Goal: Task Accomplishment & Management: Use online tool/utility

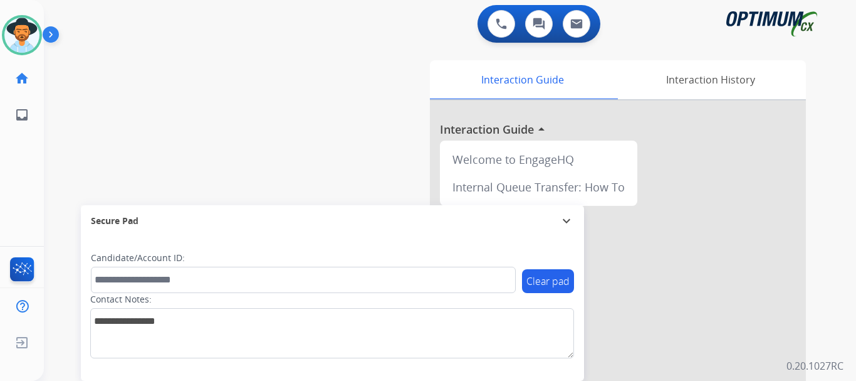
click at [50, 34] on img at bounding box center [53, 37] width 21 height 24
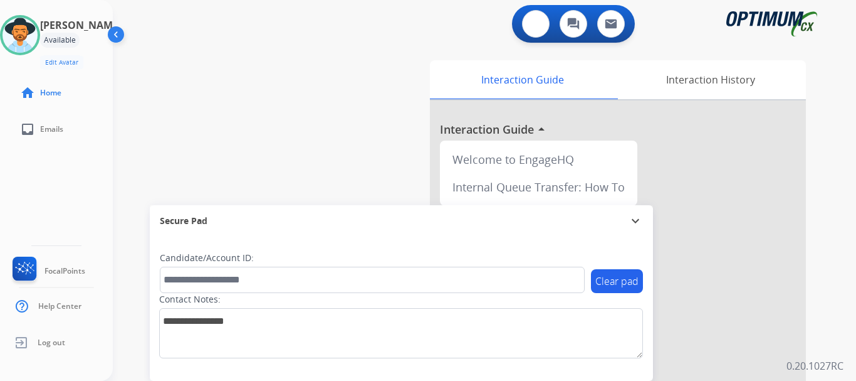
click at [530, 24] on button at bounding box center [536, 24] width 28 height 28
click at [535, 25] on img at bounding box center [535, 23] width 11 height 11
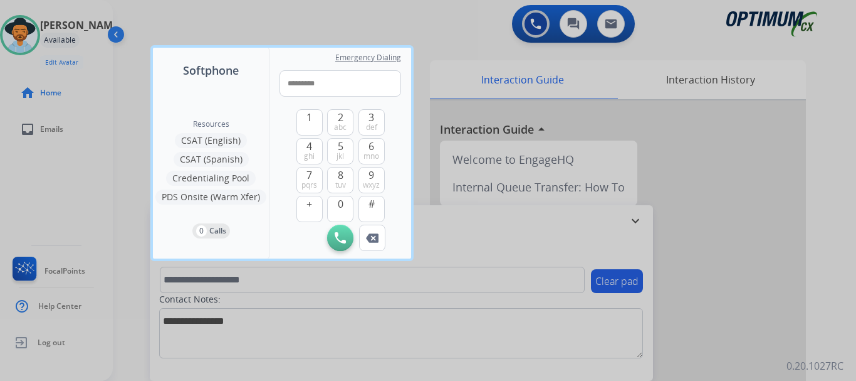
type input "**********"
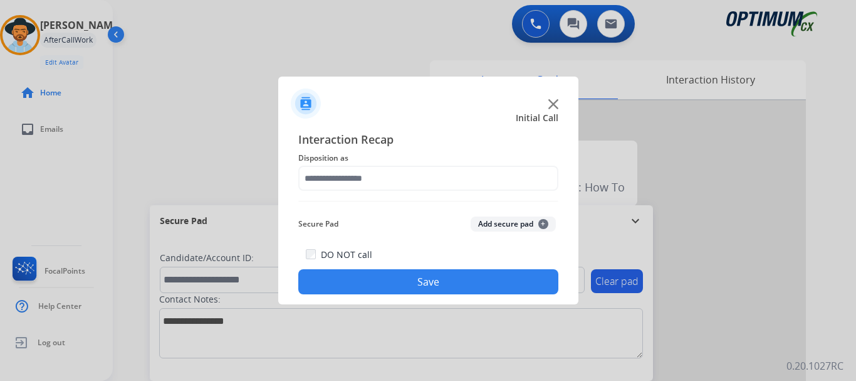
click at [550, 107] on img at bounding box center [554, 104] width 10 height 10
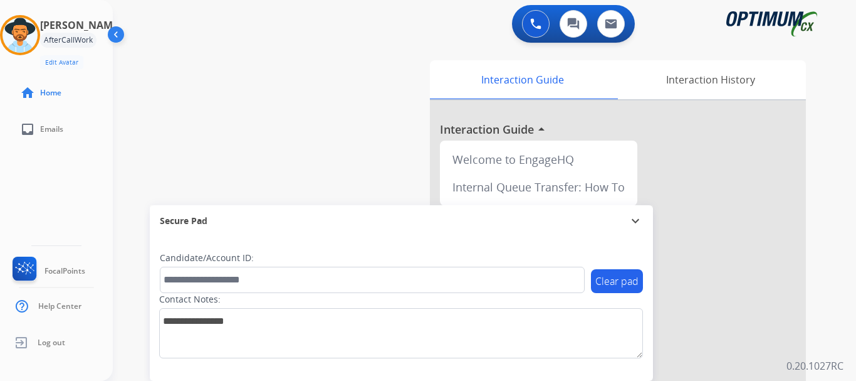
click at [303, 132] on div "swap_horiz Break voice bridge close_fullscreen Connect 3-Way Call merge_type Se…" at bounding box center [469, 306] width 713 height 523
click at [24, 37] on img at bounding box center [20, 35] width 35 height 35
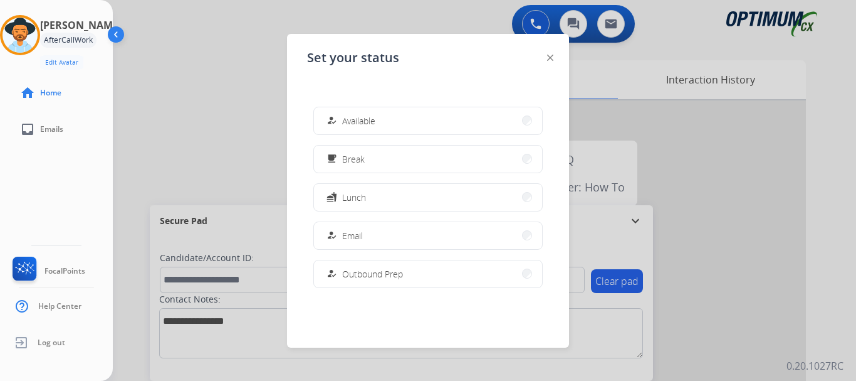
click at [339, 116] on div "how_to_reg" at bounding box center [333, 120] width 18 height 15
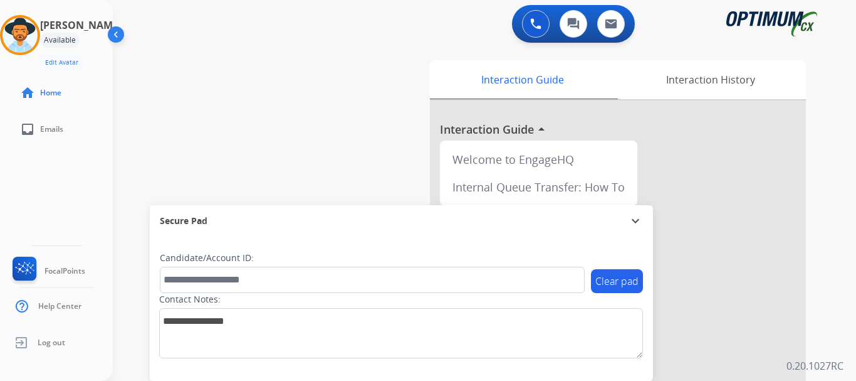
click at [321, 90] on div "swap_horiz Break voice bridge close_fullscreen Connect 3-Way Call merge_type Se…" at bounding box center [469, 306] width 713 height 523
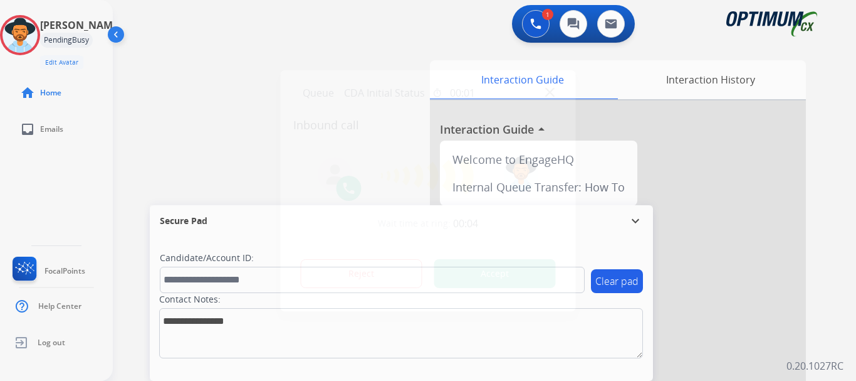
click at [475, 278] on button "Accept" at bounding box center [495, 273] width 122 height 29
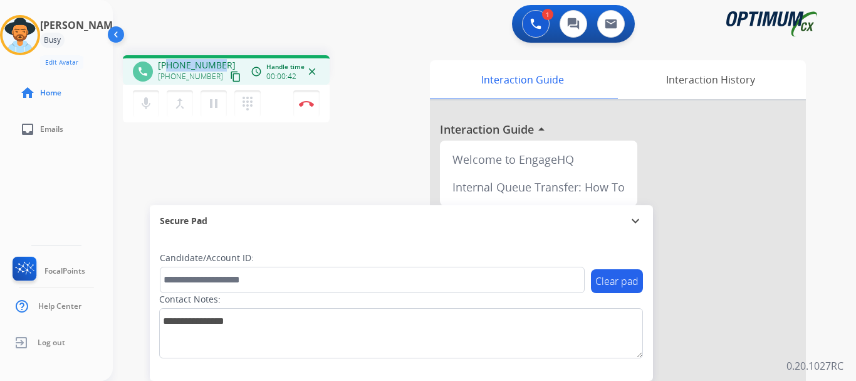
drag, startPoint x: 169, startPoint y: 66, endPoint x: 218, endPoint y: 60, distance: 49.8
click at [218, 62] on span "[PHONE_NUMBER]" at bounding box center [197, 65] width 78 height 13
copy span "2252399702"
click at [143, 110] on mat-icon "mic" at bounding box center [146, 103] width 15 height 15
click at [149, 98] on mat-icon "mic_off" at bounding box center [146, 103] width 15 height 15
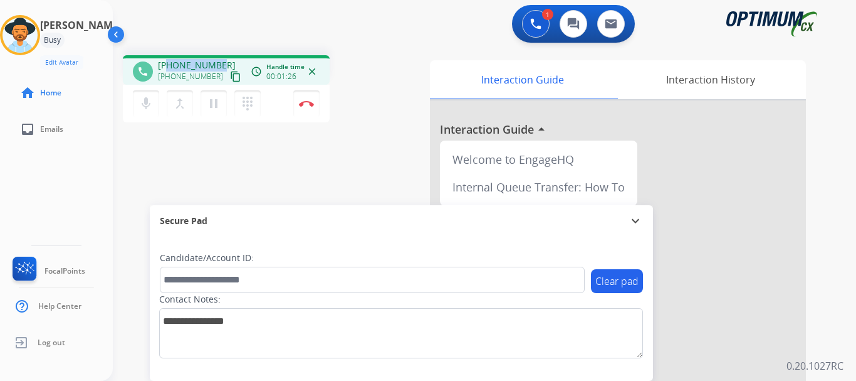
click at [146, 105] on mat-icon "mic" at bounding box center [146, 103] width 15 height 15
click at [136, 102] on button "mic_off Mute" at bounding box center [146, 103] width 26 height 26
click at [153, 103] on mat-icon "mic" at bounding box center [146, 103] width 15 height 15
click at [153, 103] on mat-icon "mic_off" at bounding box center [146, 103] width 15 height 15
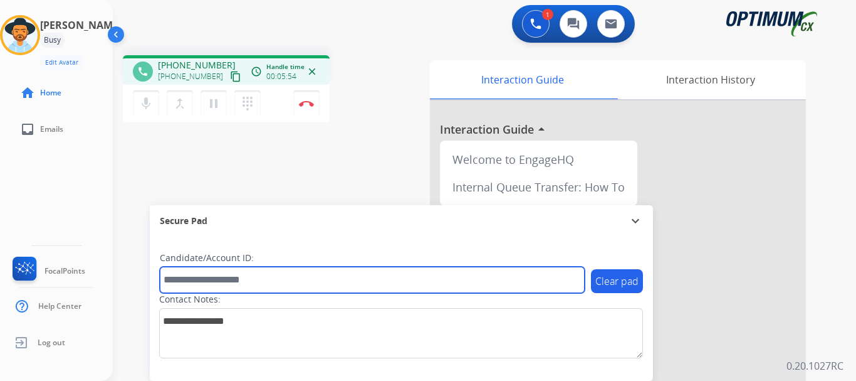
click at [239, 277] on input "text" at bounding box center [372, 279] width 425 height 26
paste input "*******"
type input "*******"
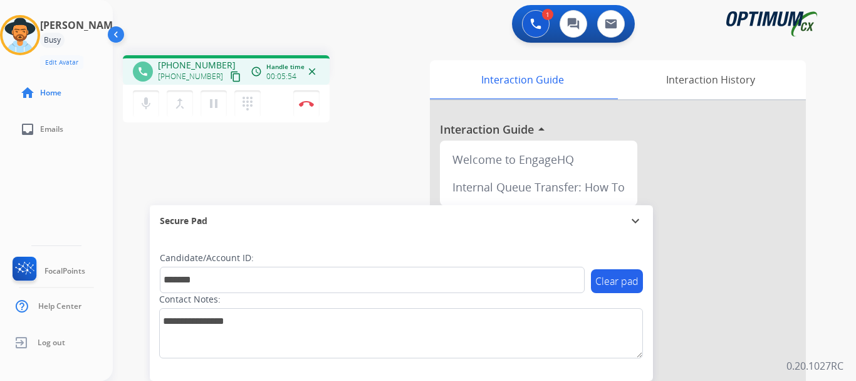
click at [368, 135] on div "phone [PHONE_NUMBER] [PHONE_NUMBER] content_copy access_time Call metrics Queue…" at bounding box center [469, 306] width 713 height 523
click at [388, 43] on div "1 Voice Interactions 0 Chat Interactions 0 Email Interactions" at bounding box center [477, 25] width 698 height 40
click at [307, 100] on img at bounding box center [306, 103] width 15 height 6
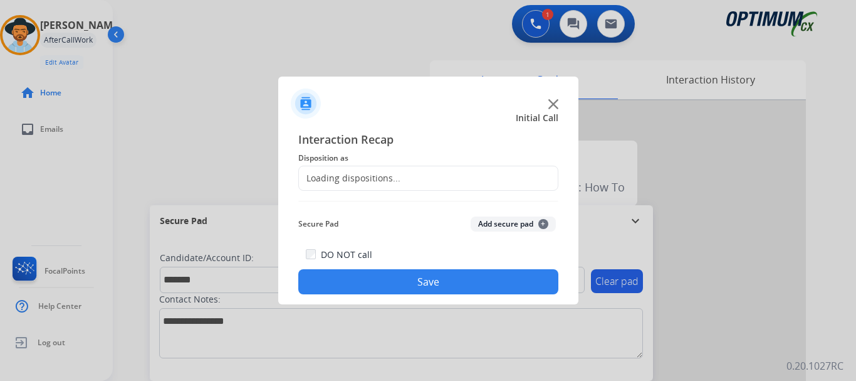
click at [488, 223] on button "Add secure pad +" at bounding box center [513, 223] width 85 height 15
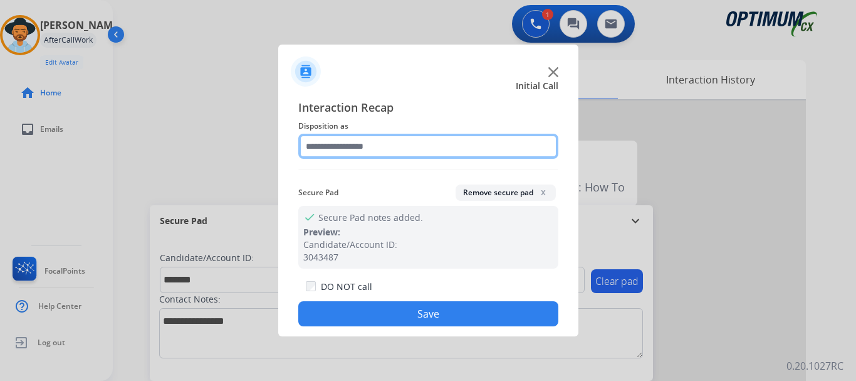
click at [399, 146] on input "text" at bounding box center [428, 146] width 260 height 25
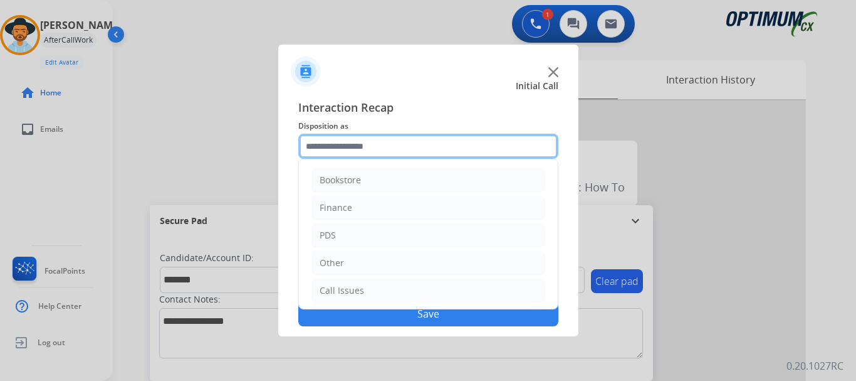
scroll to position [75, 0]
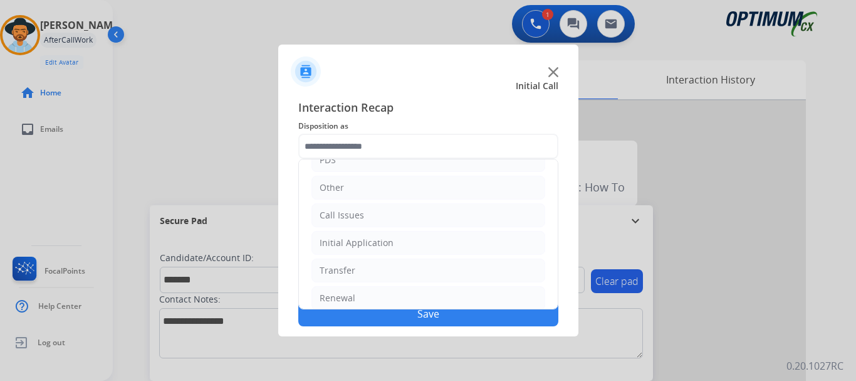
click at [446, 247] on li "Initial Application" at bounding box center [429, 243] width 234 height 24
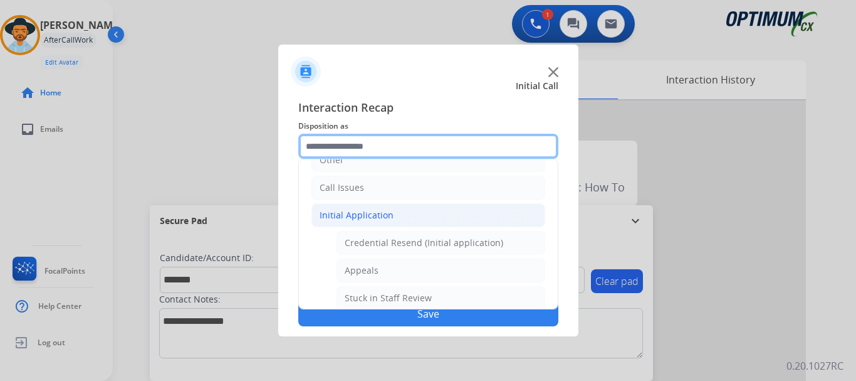
scroll to position [132, 0]
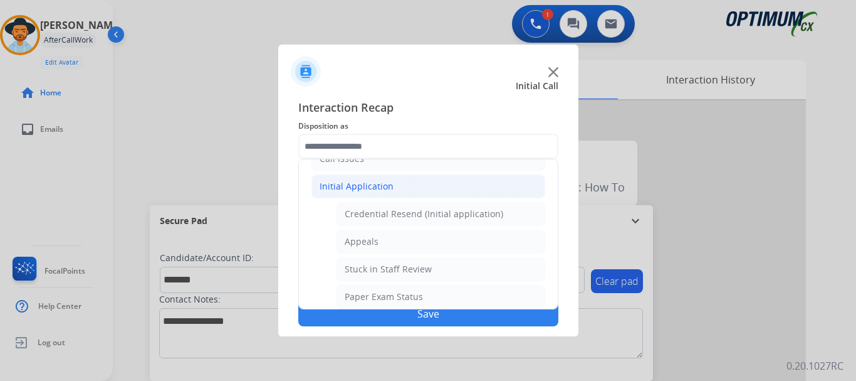
click at [479, 221] on li "Credential Resend (Initial application)" at bounding box center [441, 214] width 209 height 24
type input "**********"
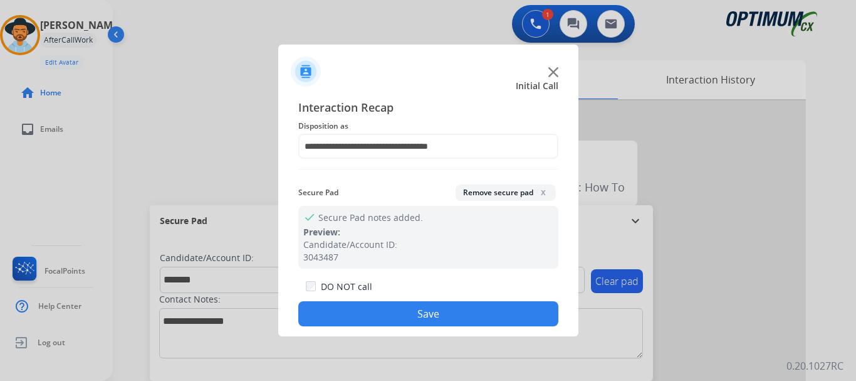
click at [451, 307] on button "Save" at bounding box center [428, 313] width 260 height 25
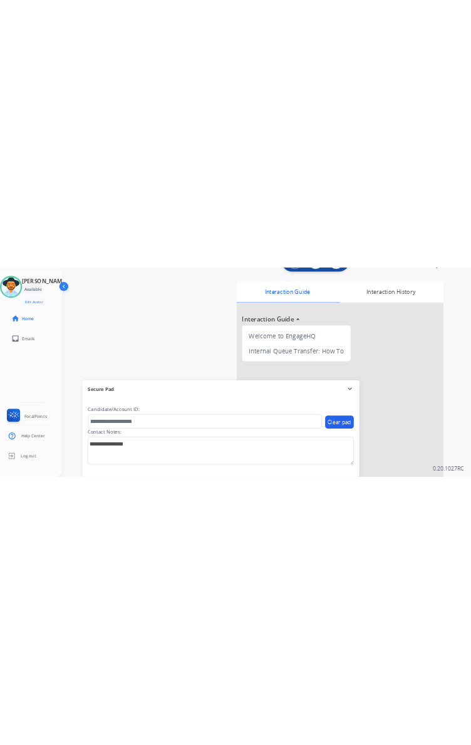
scroll to position [36, 0]
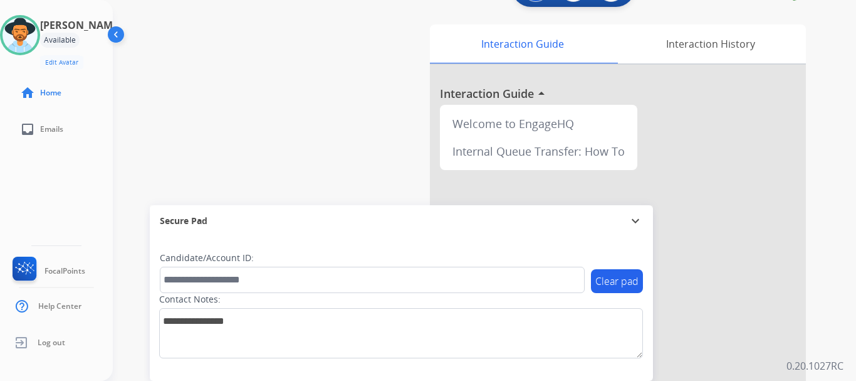
click at [229, 79] on div "swap_horiz Break voice bridge close_fullscreen Connect 3-Way Call merge_type Se…" at bounding box center [469, 270] width 713 height 523
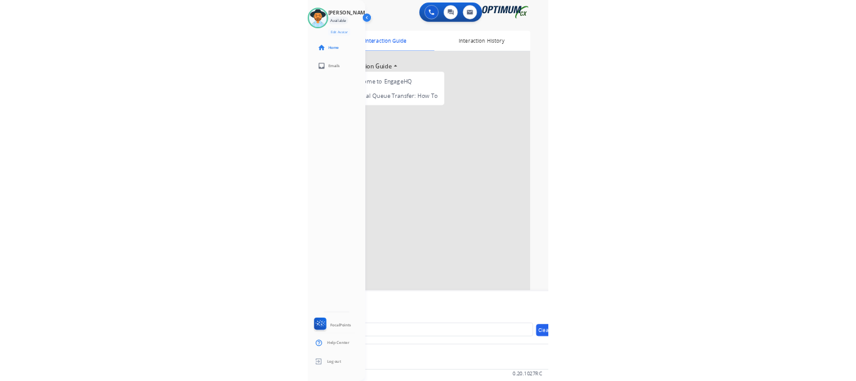
scroll to position [0, 0]
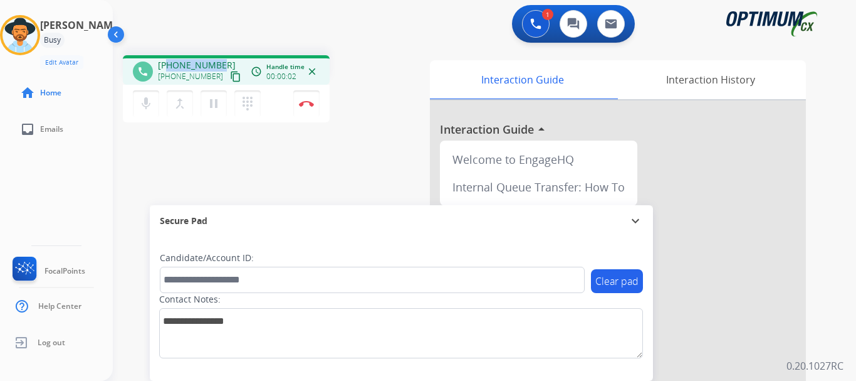
drag, startPoint x: 169, startPoint y: 63, endPoint x: 218, endPoint y: 64, distance: 49.5
click at [218, 64] on span "[PHONE_NUMBER]" at bounding box center [197, 65] width 78 height 13
copy span "3473018032"
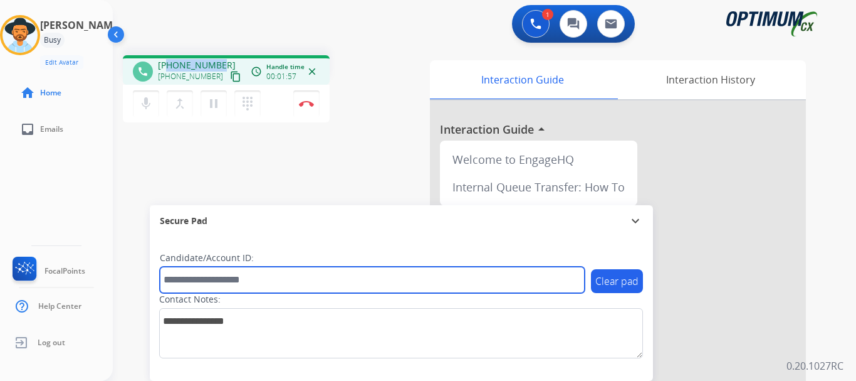
click at [216, 277] on input "text" at bounding box center [372, 279] width 425 height 26
click at [184, 279] on input "text" at bounding box center [372, 279] width 425 height 26
paste input "*******"
type input "*******"
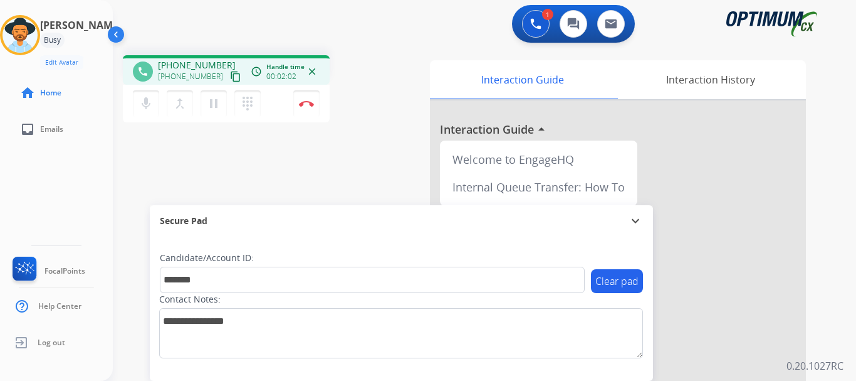
click at [308, 160] on div "phone [PHONE_NUMBER] [PHONE_NUMBER] content_copy access_time Call metrics Queue…" at bounding box center [469, 306] width 713 height 523
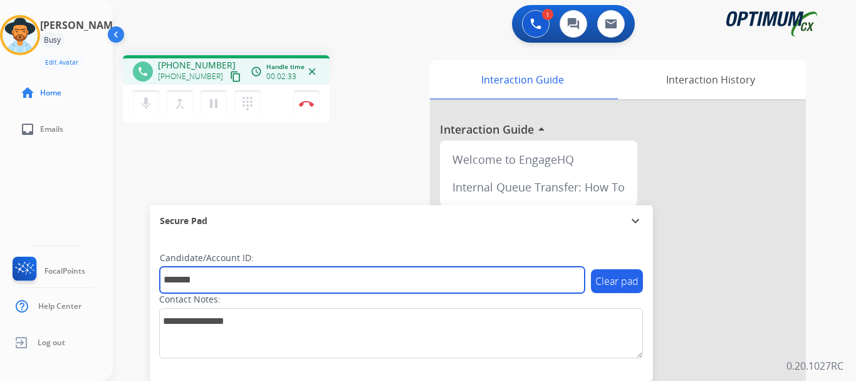
click at [211, 283] on input "*******" at bounding box center [372, 279] width 425 height 26
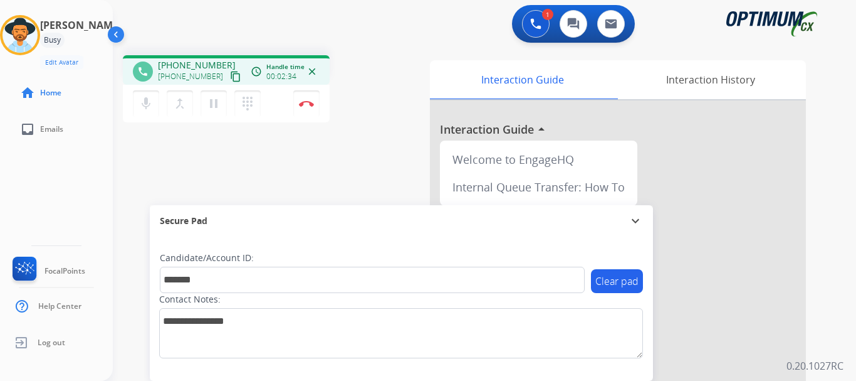
click at [339, 160] on div "phone [PHONE_NUMBER] [PHONE_NUMBER] content_copy access_time Call metrics Queue…" at bounding box center [469, 306] width 713 height 523
click at [369, 132] on div "phone [PHONE_NUMBER] [PHONE_NUMBER] content_copy access_time Call metrics Queue…" at bounding box center [469, 306] width 713 height 523
click at [303, 100] on button "Disconnect" at bounding box center [306, 103] width 26 height 26
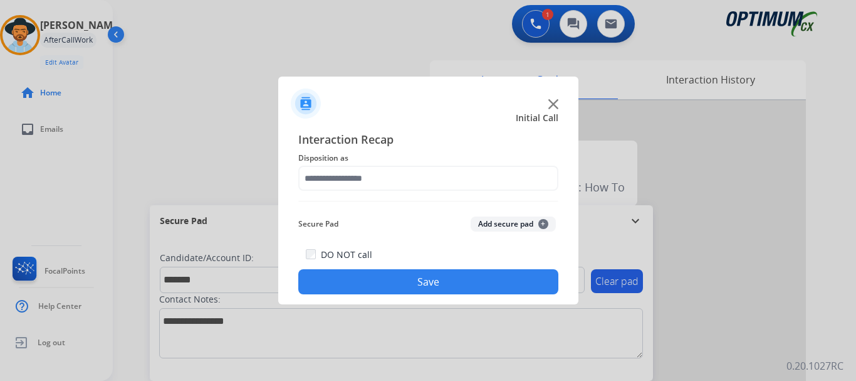
click at [510, 221] on button "Add secure pad +" at bounding box center [513, 223] width 85 height 15
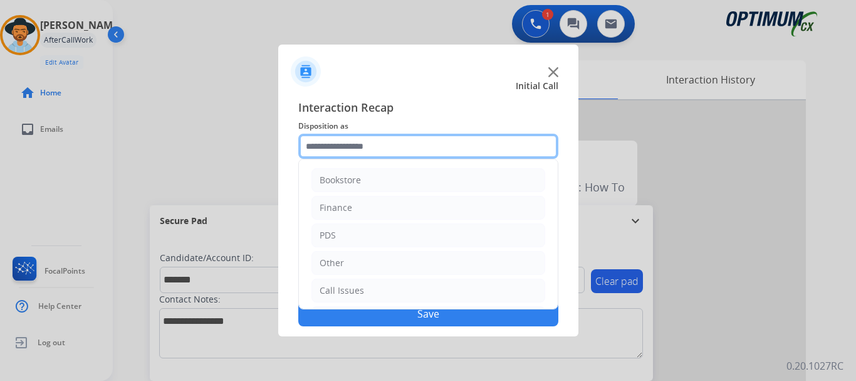
click at [414, 149] on input "text" at bounding box center [428, 146] width 260 height 25
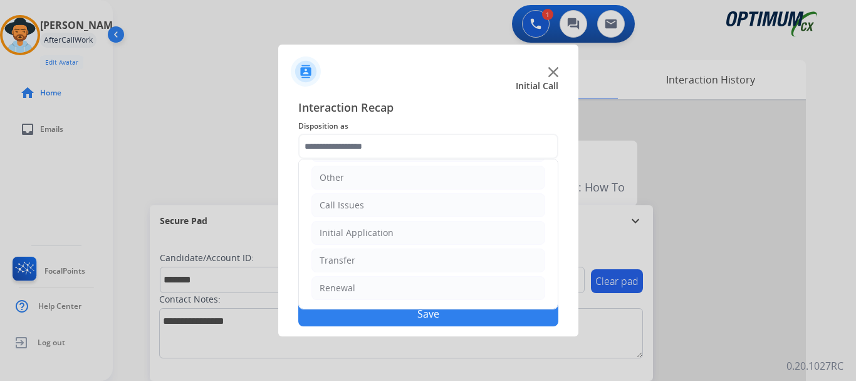
click at [443, 233] on li "Initial Application" at bounding box center [429, 233] width 234 height 24
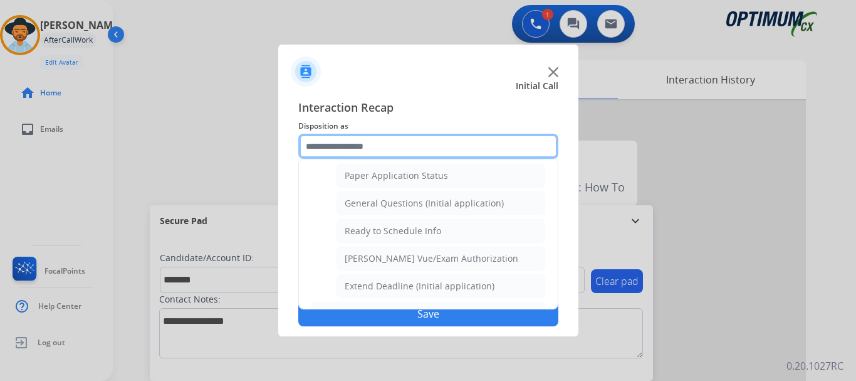
scroll to position [705, 0]
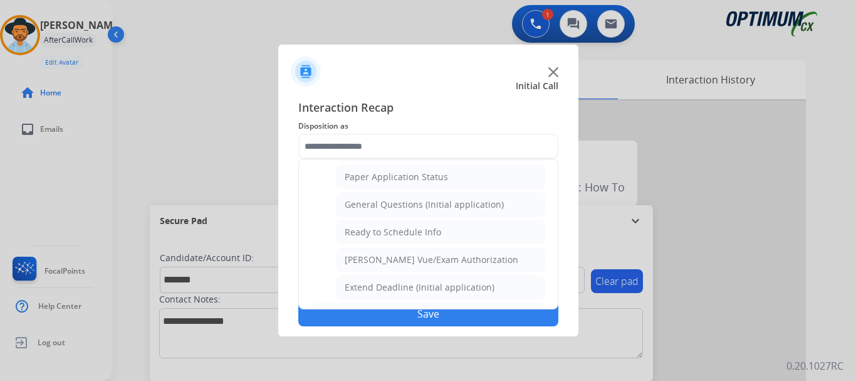
click at [468, 204] on div "General Questions (Initial application)" at bounding box center [424, 204] width 159 height 13
type input "**********"
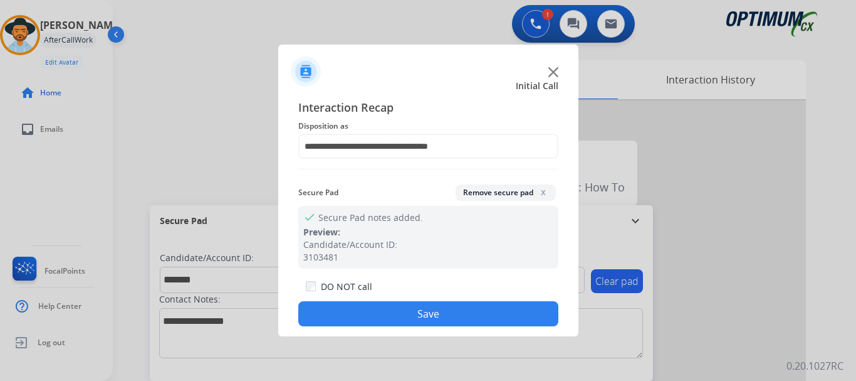
click at [449, 325] on div "DO NOT call Save" at bounding box center [428, 302] width 260 height 48
click at [379, 187] on div "Secure Pad Remove secure pad x" at bounding box center [428, 192] width 260 height 26
click at [399, 316] on button "Save" at bounding box center [428, 313] width 260 height 25
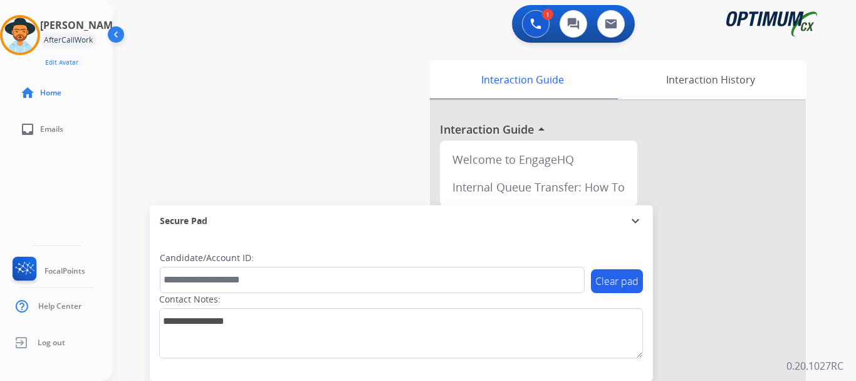
click at [322, 131] on div "swap_horiz Break voice bridge close_fullscreen Connect 3-Way Call merge_type Se…" at bounding box center [469, 306] width 713 height 523
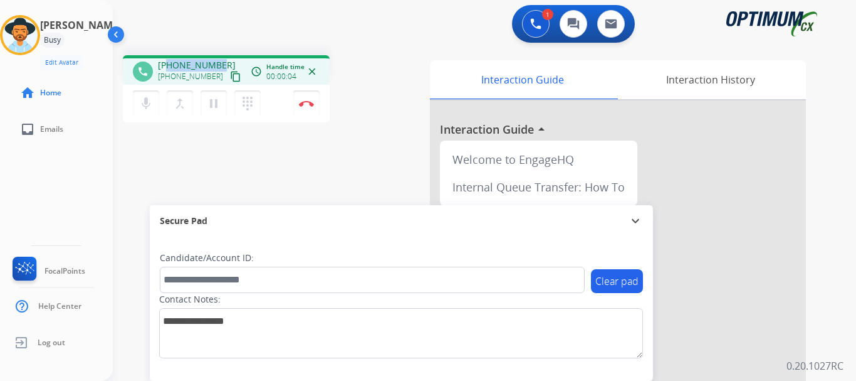
drag, startPoint x: 168, startPoint y: 65, endPoint x: 218, endPoint y: 63, distance: 50.2
click at [218, 63] on span "[PHONE_NUMBER]" at bounding box center [197, 65] width 78 height 13
copy span "2025692617"
click at [148, 95] on button "mic Mute" at bounding box center [146, 103] width 26 height 26
click at [149, 103] on mat-icon "mic_off" at bounding box center [146, 103] width 15 height 15
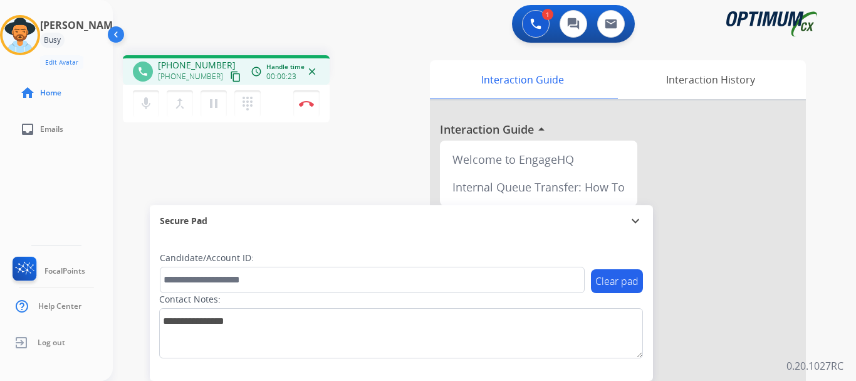
click at [216, 160] on div "phone [PHONE_NUMBER] [PHONE_NUMBER] content_copy access_time Call metrics Queue…" at bounding box center [469, 306] width 713 height 523
click at [148, 101] on mat-icon "mic" at bounding box center [146, 103] width 15 height 15
click at [149, 107] on mat-icon "mic_off" at bounding box center [146, 103] width 15 height 15
drag, startPoint x: 169, startPoint y: 65, endPoint x: 224, endPoint y: 60, distance: 55.5
click at [224, 60] on div "[PHONE_NUMBER] [PHONE_NUMBER] content_copy" at bounding box center [200, 71] width 85 height 25
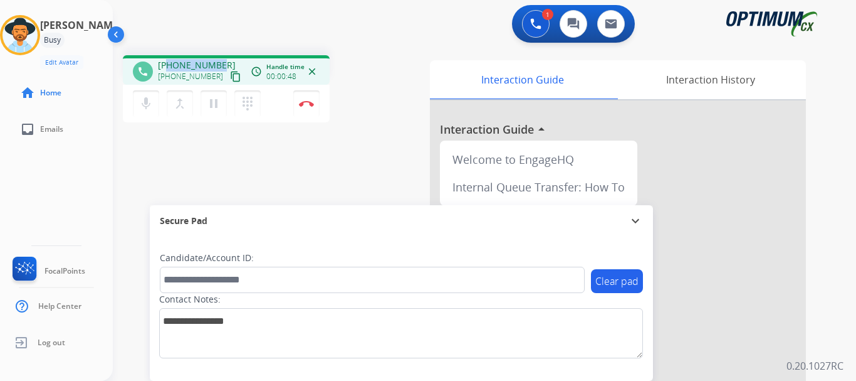
copy span "2025692617"
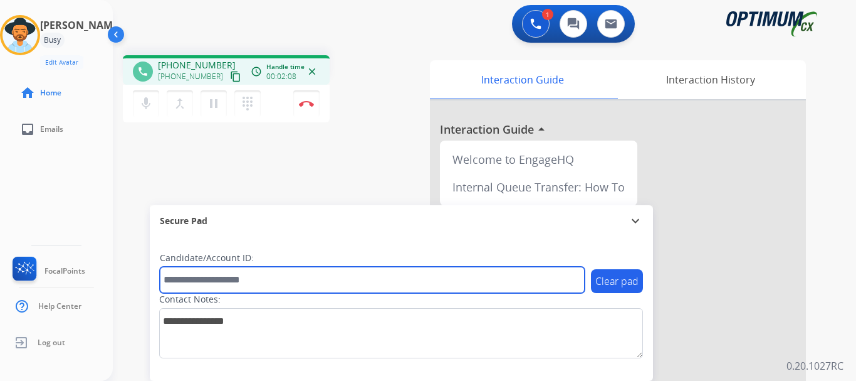
click at [191, 275] on input "text" at bounding box center [372, 279] width 425 height 26
paste input "*******"
type input "*******"
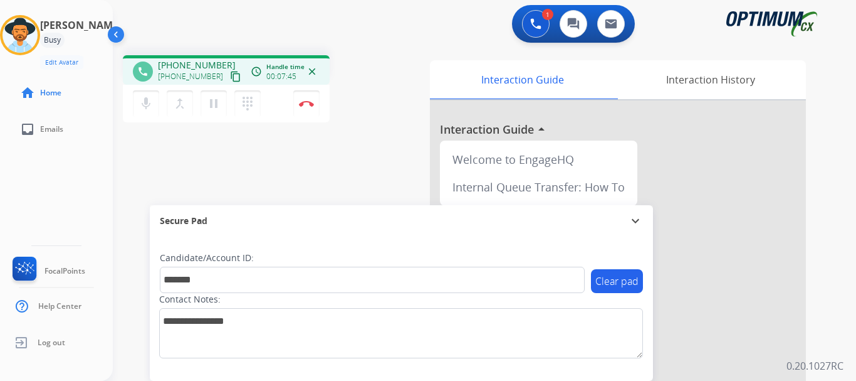
click at [314, 18] on div "1 Voice Interactions 0 Chat Interactions 0 Email Interactions" at bounding box center [477, 25] width 698 height 40
click at [324, 25] on div "1 Voice Interactions 0 Chat Interactions 0 Email Interactions" at bounding box center [477, 25] width 698 height 40
click at [306, 104] on img at bounding box center [306, 103] width 15 height 6
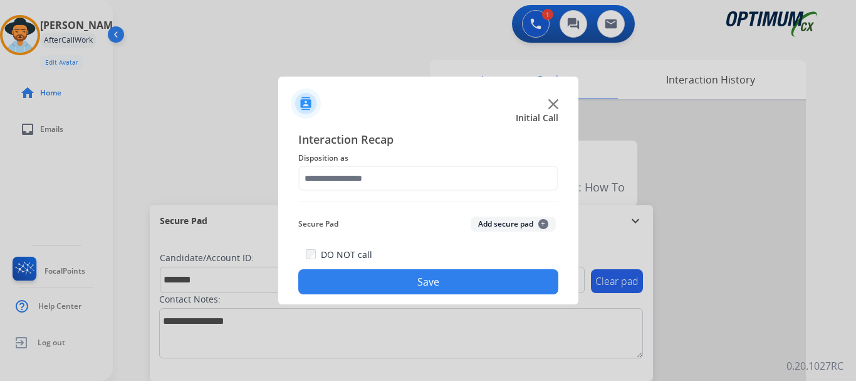
click at [508, 213] on div "Secure Pad Add secure pad +" at bounding box center [428, 223] width 260 height 25
click at [504, 219] on button "Add secure pad +" at bounding box center [513, 223] width 85 height 15
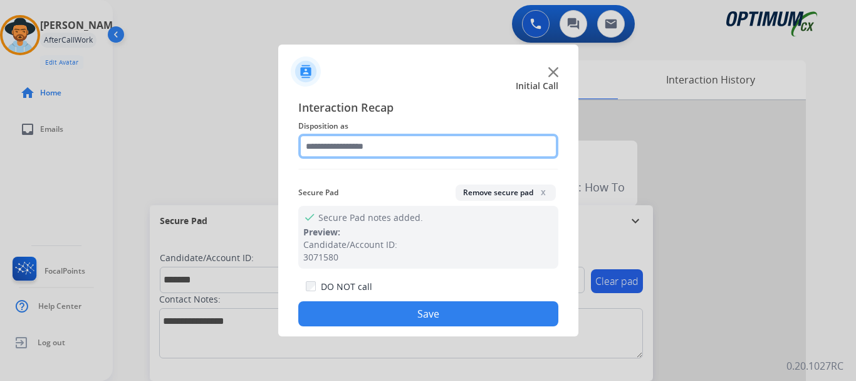
click at [402, 144] on input "text" at bounding box center [428, 146] width 260 height 25
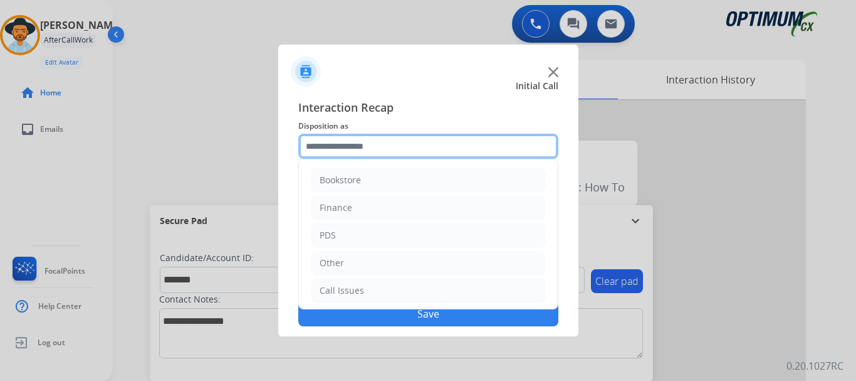
scroll to position [85, 0]
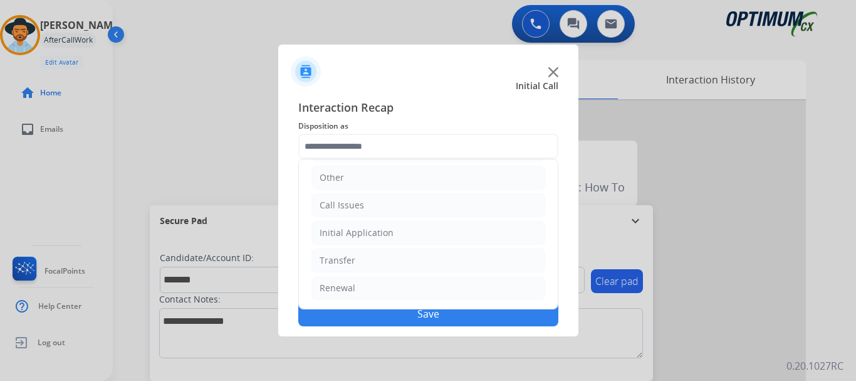
click at [428, 238] on li "Initial Application" at bounding box center [429, 233] width 234 height 24
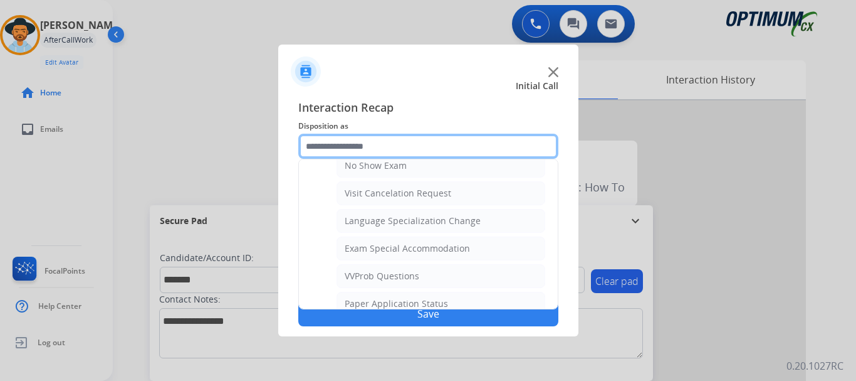
scroll to position [579, 0]
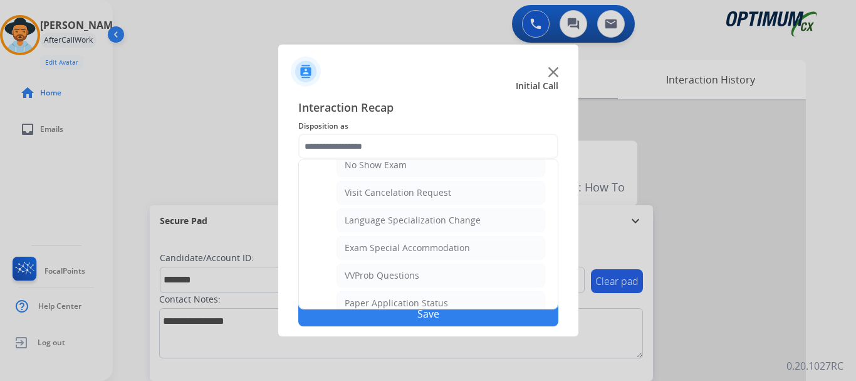
click at [472, 263] on li "VVProb Questions" at bounding box center [441, 275] width 209 height 24
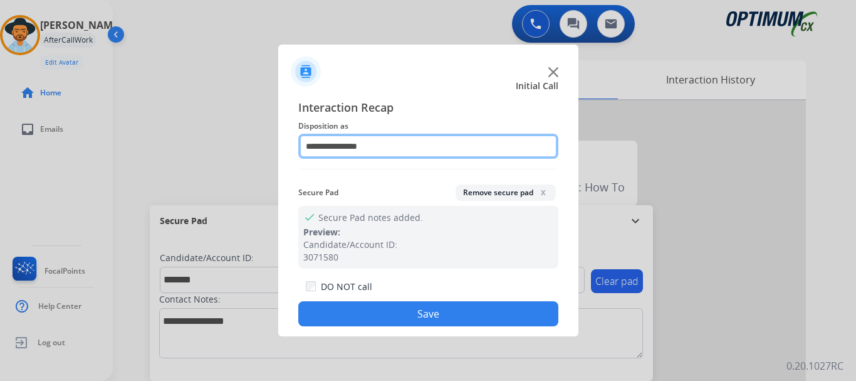
click at [463, 140] on input "**********" at bounding box center [428, 146] width 260 height 25
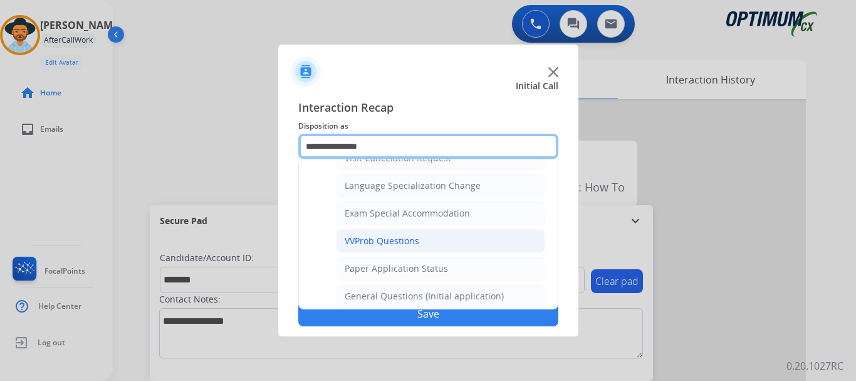
scroll to position [613, 0]
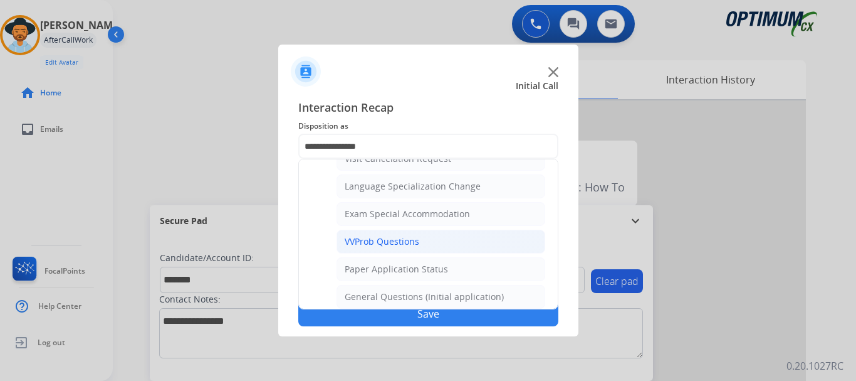
click at [461, 211] on div "Exam Special Accommodation" at bounding box center [407, 214] width 125 height 13
type input "**********"
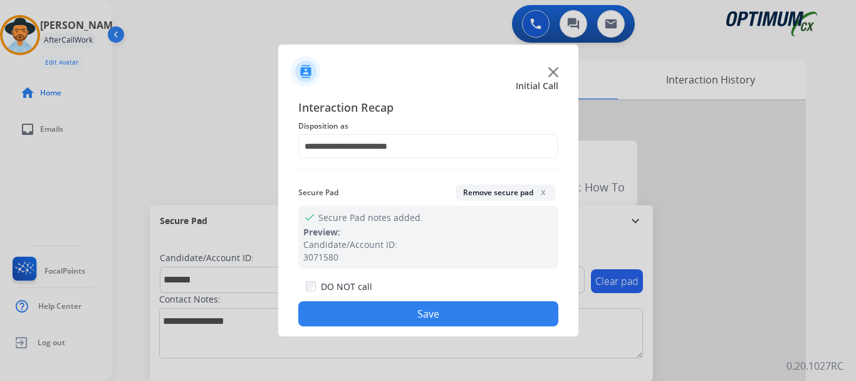
click at [445, 316] on button "Save" at bounding box center [428, 313] width 260 height 25
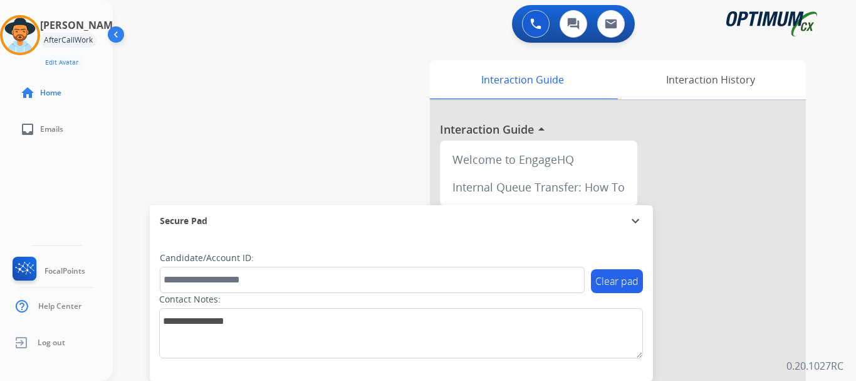
click at [323, 146] on div "swap_horiz Break voice bridge close_fullscreen Connect 3-Way Call merge_type Se…" at bounding box center [469, 306] width 713 height 523
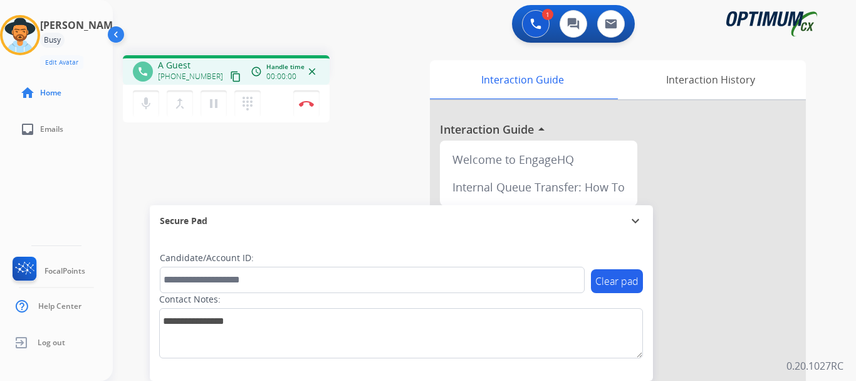
click at [370, 161] on div "phone A Guest [PHONE_NUMBER] content_copy access_time Call metrics Queue 00:12 …" at bounding box center [469, 306] width 713 height 523
drag, startPoint x: 169, startPoint y: 66, endPoint x: 218, endPoint y: 60, distance: 48.7
click at [218, 60] on span "[PHONE_NUMBER]" at bounding box center [197, 65] width 78 height 13
copy span "7202297911"
click at [226, 39] on div "1 Voice Interactions 0 Chat Interactions 0 Email Interactions" at bounding box center [477, 25] width 698 height 40
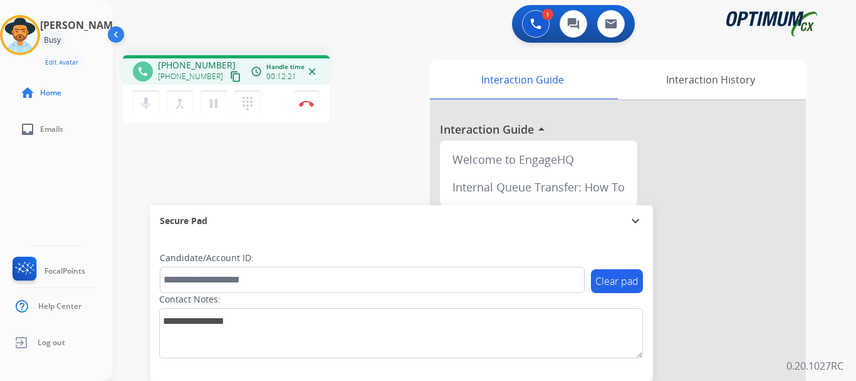
click at [251, 33] on div "1 Voice Interactions 0 Chat Interactions 0 Email Interactions" at bounding box center [477, 25] width 698 height 40
click at [217, 112] on button "pause Hold" at bounding box center [214, 103] width 26 height 26
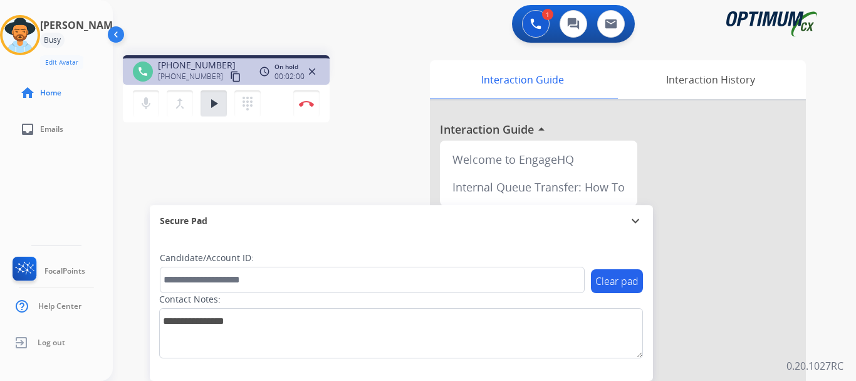
click at [214, 101] on mat-icon "play_arrow" at bounding box center [213, 103] width 15 height 15
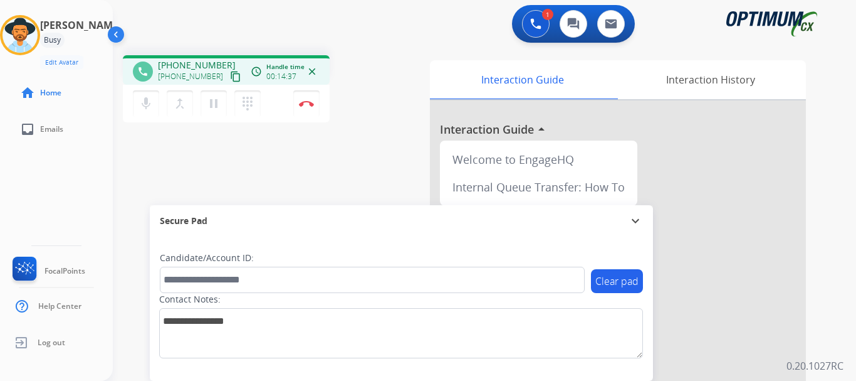
click at [357, 36] on div "1 Voice Interactions 0 Chat Interactions 0 Email Interactions" at bounding box center [477, 25] width 698 height 40
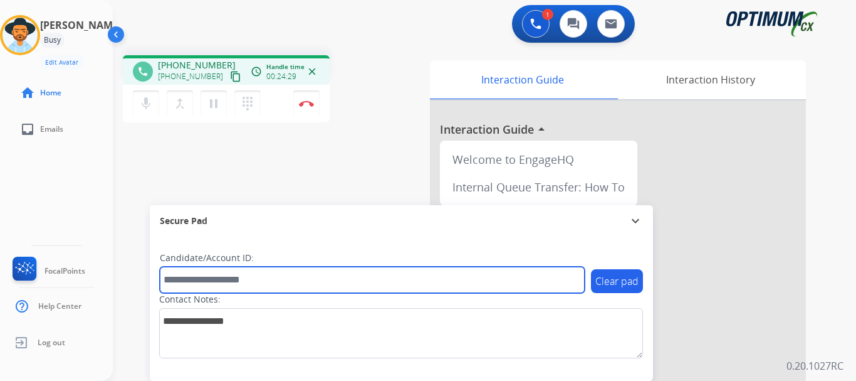
click at [234, 275] on input "text" at bounding box center [372, 279] width 425 height 26
paste input "*******"
type input "*******"
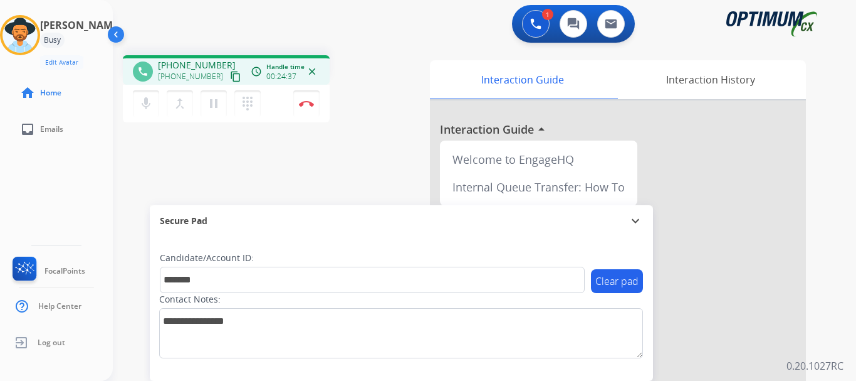
click at [310, 106] on img at bounding box center [306, 103] width 15 height 6
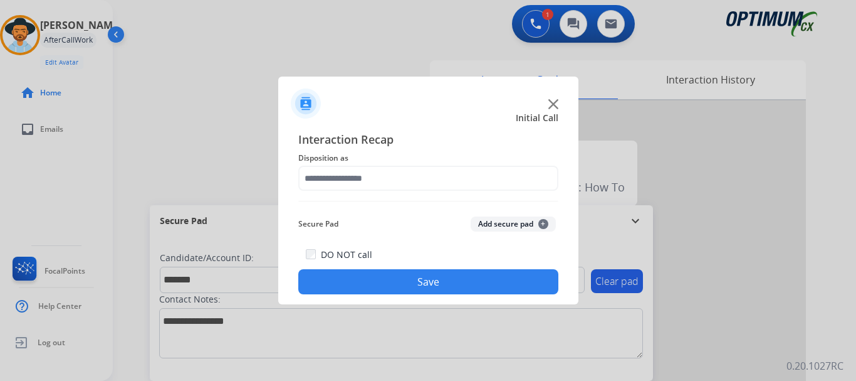
click at [493, 227] on button "Add secure pad +" at bounding box center [513, 223] width 85 height 15
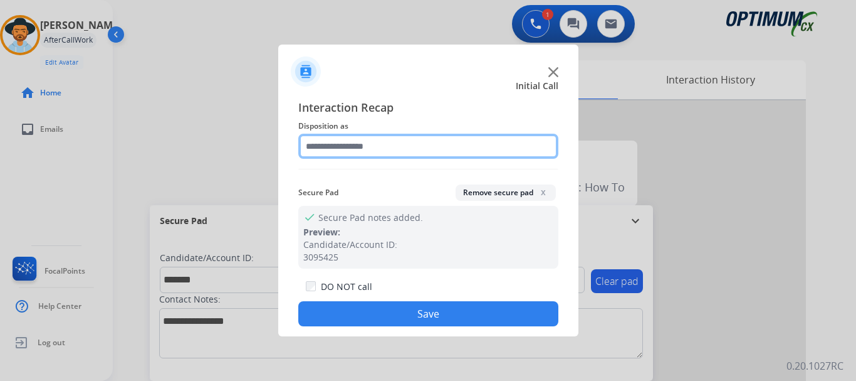
click at [345, 155] on input "text" at bounding box center [428, 146] width 260 height 25
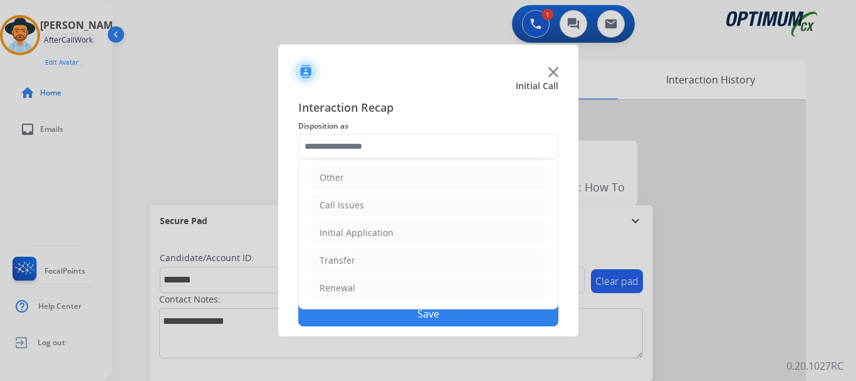
click at [419, 233] on li "Initial Application" at bounding box center [429, 233] width 234 height 24
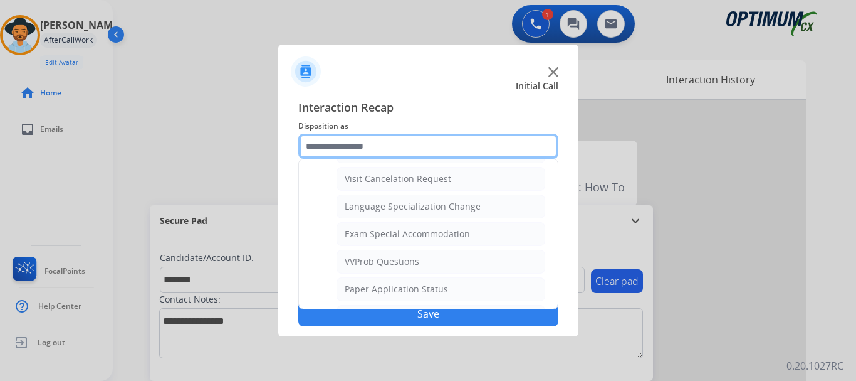
scroll to position [587, 0]
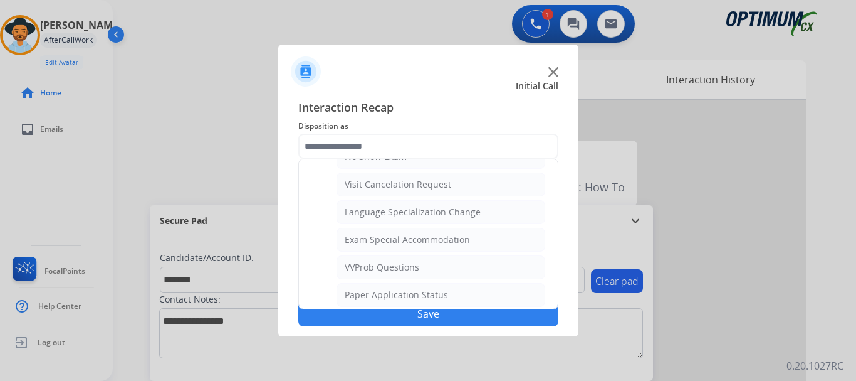
click at [456, 241] on div "Exam Special Accommodation" at bounding box center [407, 239] width 125 height 13
type input "**********"
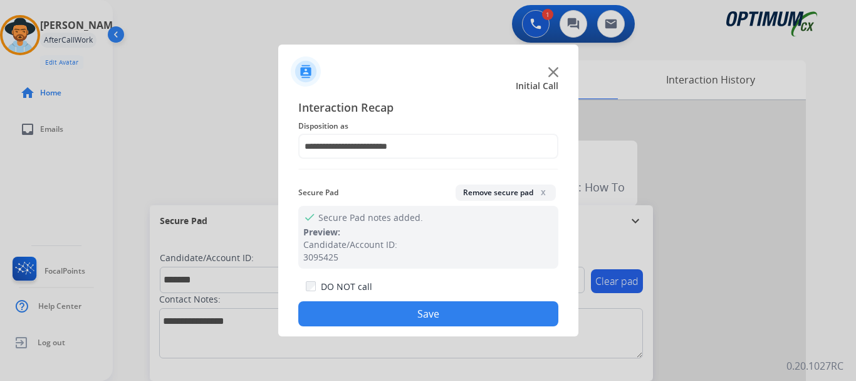
click at [436, 320] on button "Save" at bounding box center [428, 313] width 260 height 25
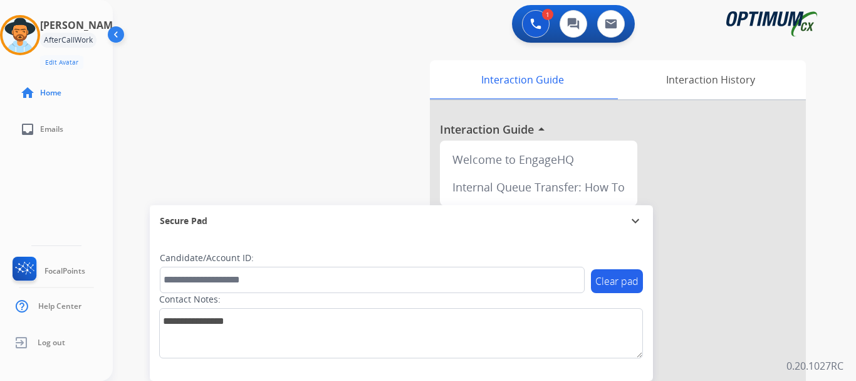
click at [320, 129] on div "swap_horiz Break voice bridge close_fullscreen Connect 3-Way Call merge_type Se…" at bounding box center [469, 306] width 713 height 523
click at [24, 33] on img at bounding box center [20, 35] width 35 height 35
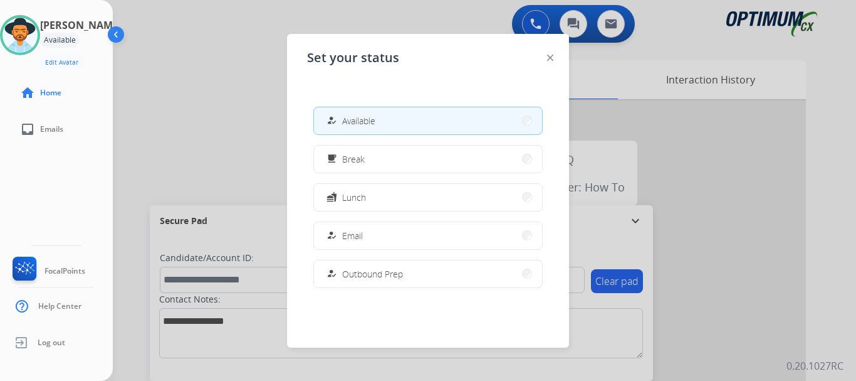
click at [425, 197] on button "fastfood Lunch" at bounding box center [428, 197] width 228 height 27
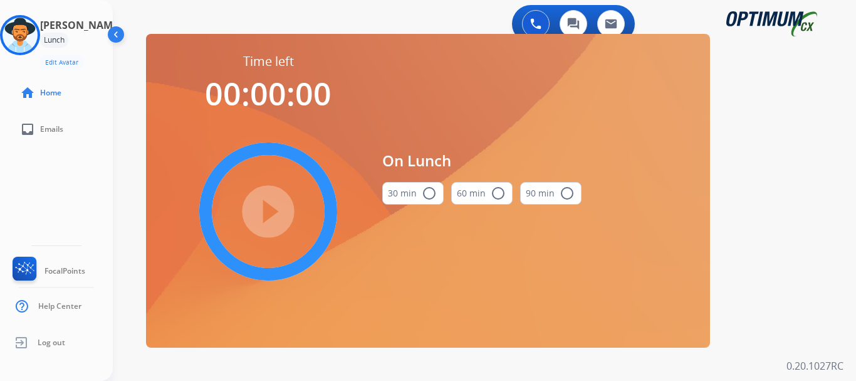
click at [422, 188] on mat-icon "radio_button_unchecked" at bounding box center [429, 193] width 15 height 15
click at [275, 211] on mat-icon "play_circle_filled" at bounding box center [268, 211] width 15 height 15
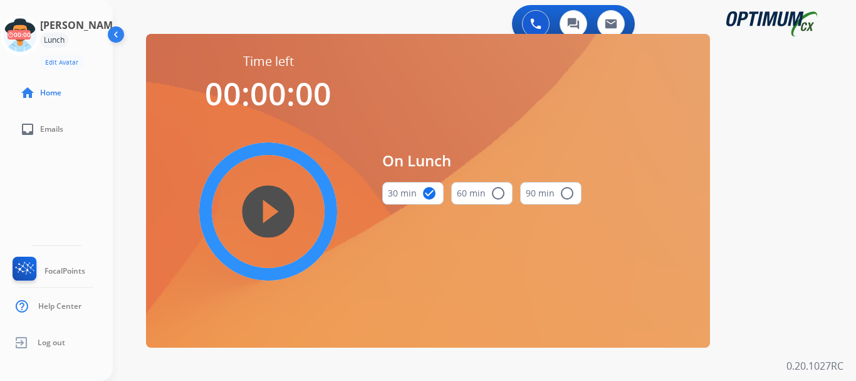
click at [554, 187] on button "90 min radio_button_unchecked" at bounding box center [550, 193] width 61 height 23
click at [726, 144] on div "0 Voice Interactions 0 Chat Interactions 0 Email Interactions swap_horiz Break …" at bounding box center [484, 190] width 743 height 381
click at [37, 38] on icon at bounding box center [20, 35] width 41 height 41
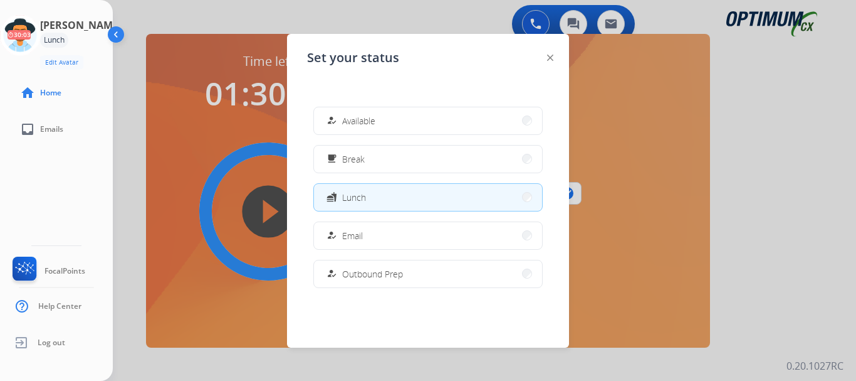
click at [433, 119] on button "how_to_reg Available" at bounding box center [428, 120] width 228 height 27
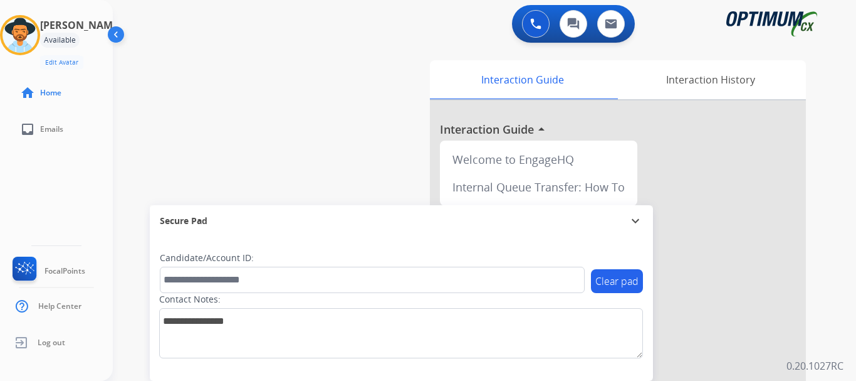
click at [525, 23] on button at bounding box center [536, 24] width 28 height 28
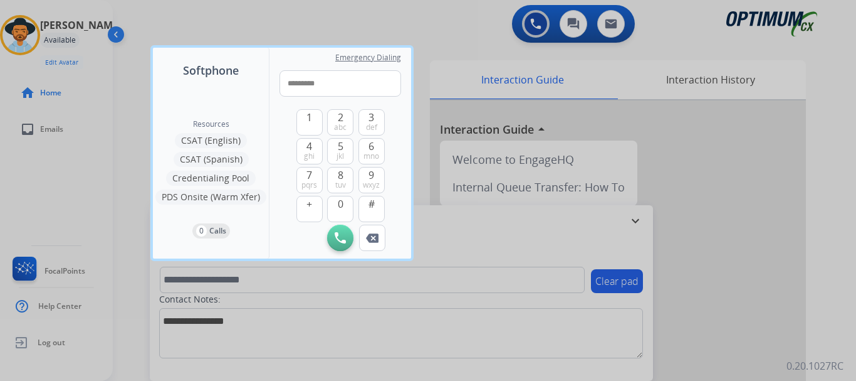
type input "**********"
